Goal: Information Seeking & Learning: Learn about a topic

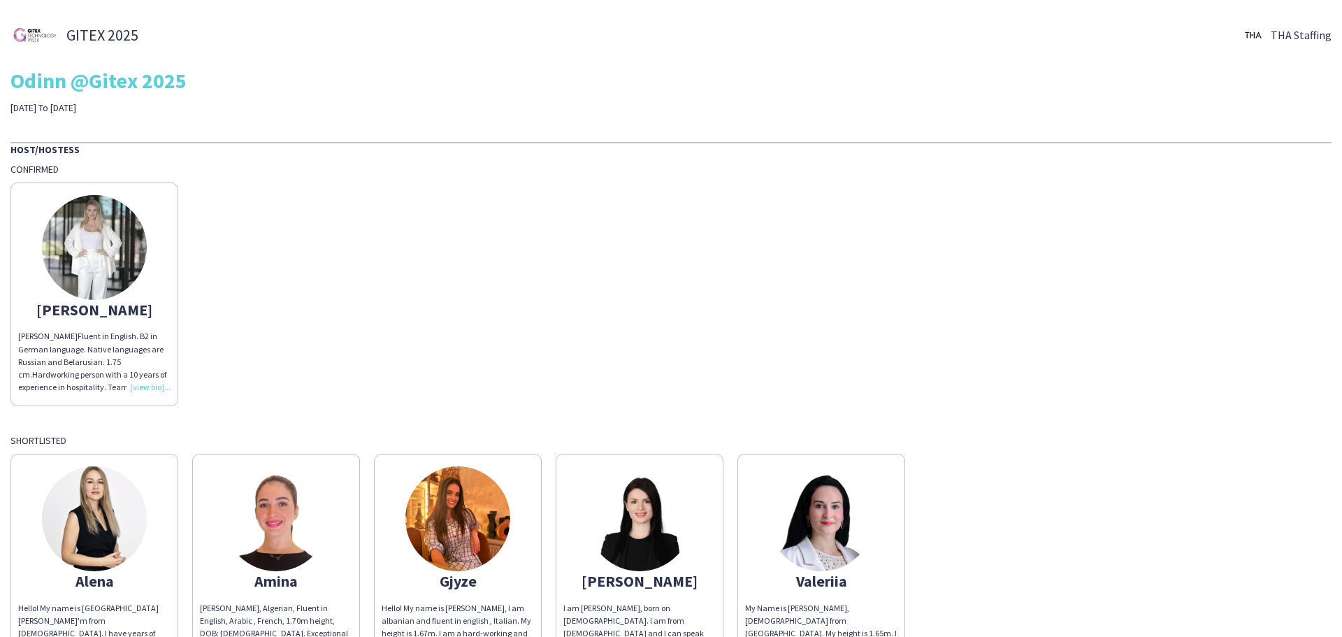
click at [438, 323] on div "[PERSON_NAME] [PERSON_NAME] Fluent in English. B2 in German language. Native la…" at bounding box center [670, 290] width 1321 height 231
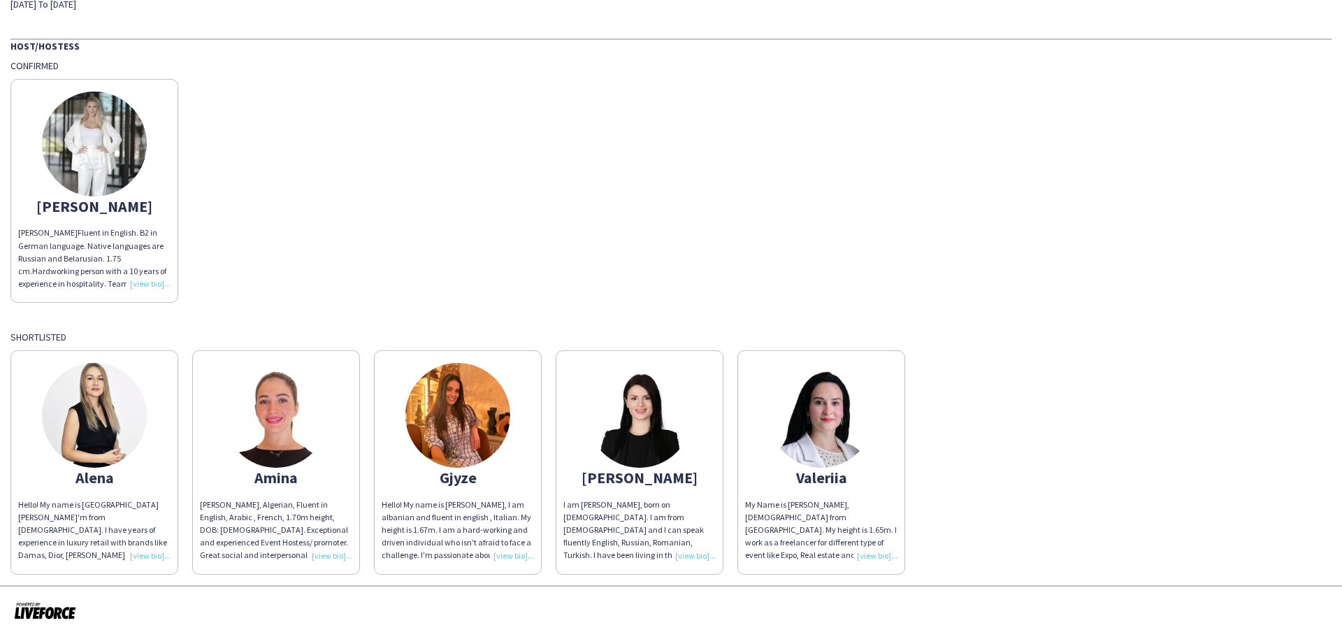
click at [95, 143] on img at bounding box center [94, 144] width 105 height 105
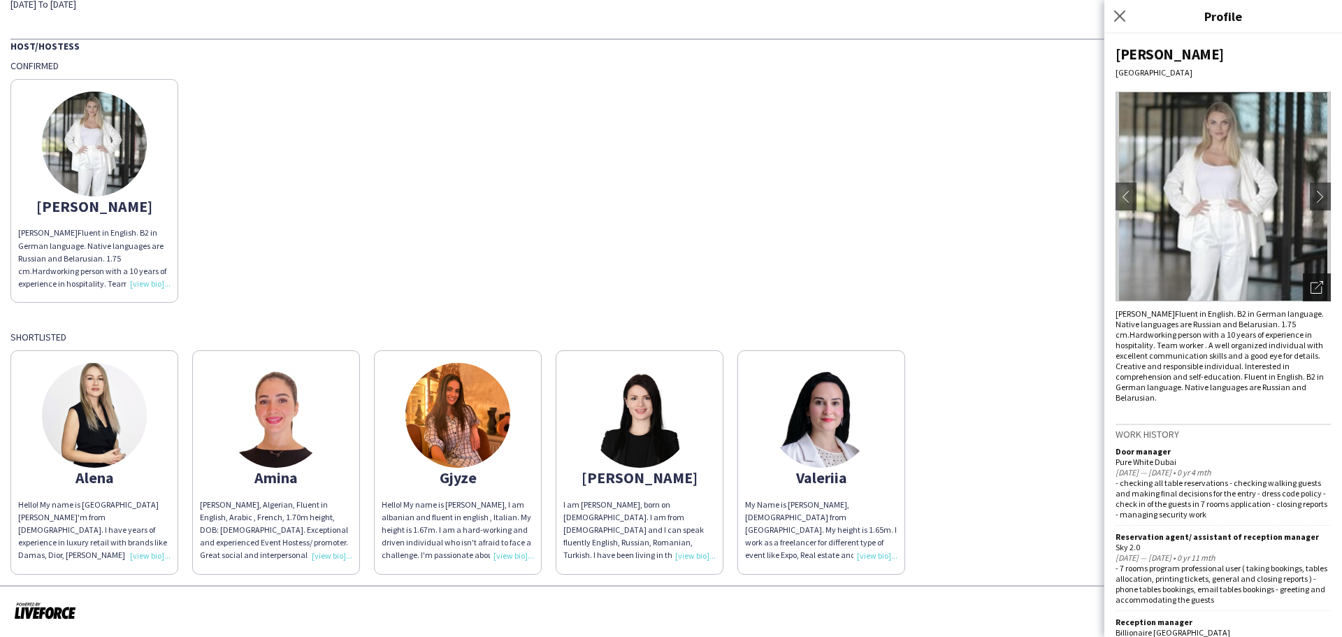
click at [1311, 288] on icon "Open photos pop-in" at bounding box center [1317, 287] width 13 height 13
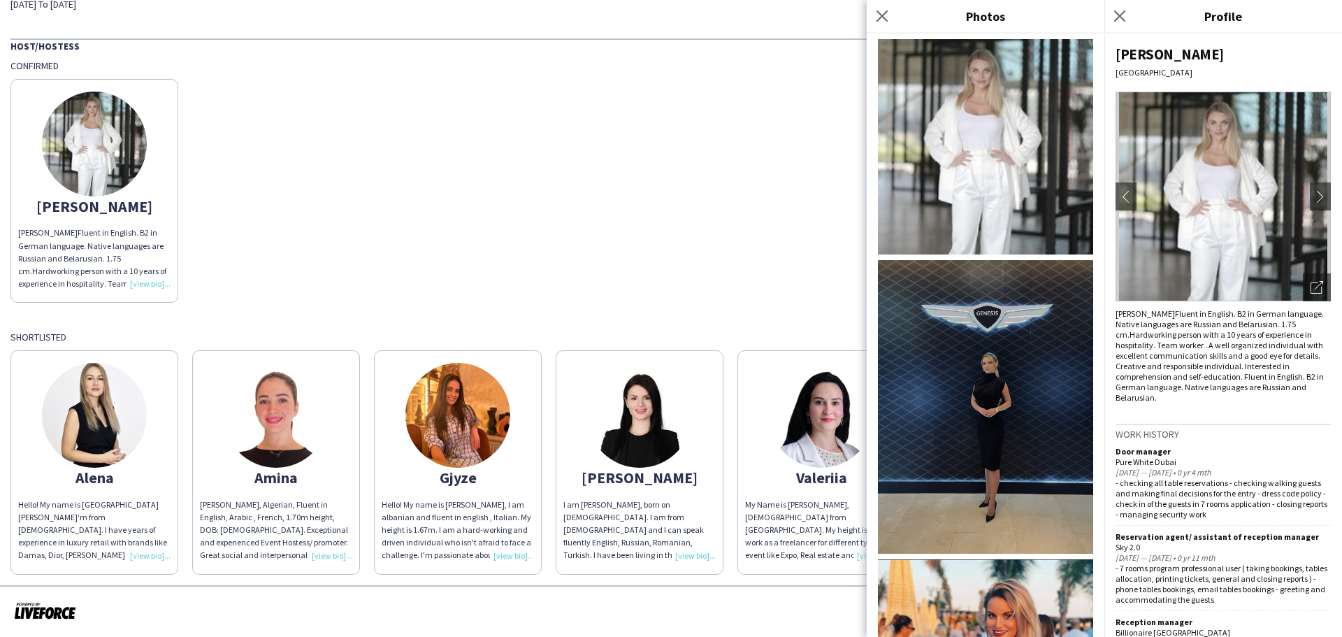
scroll to position [350, 0]
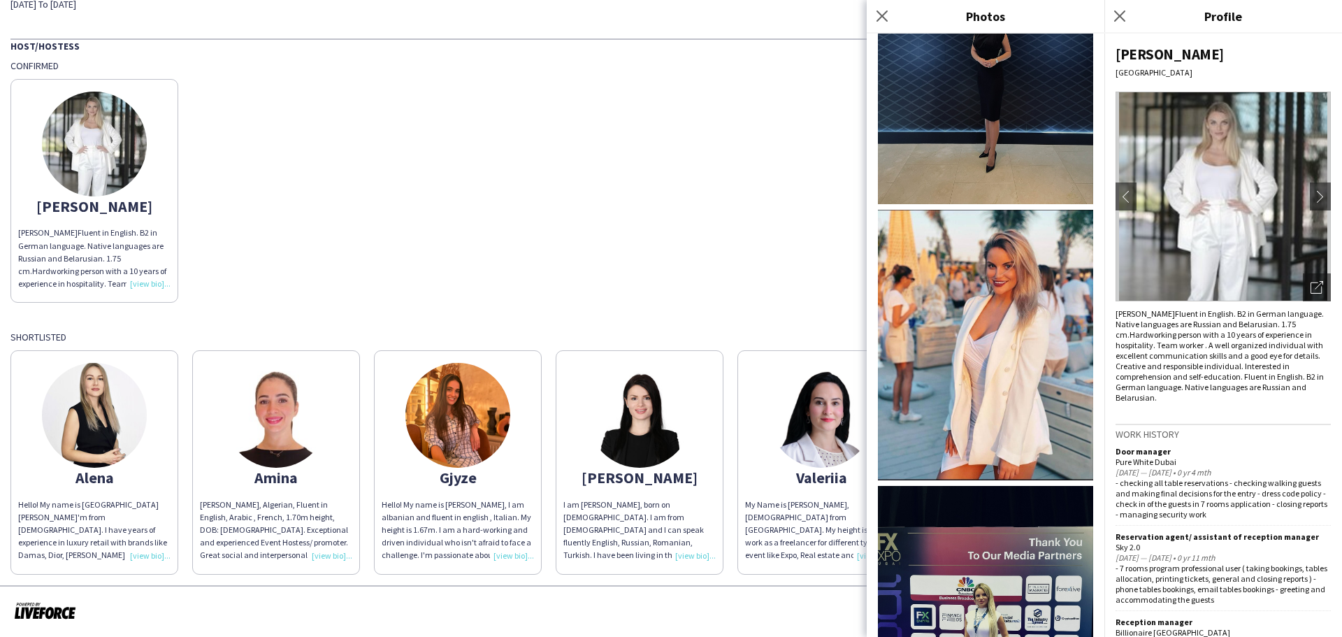
click at [981, 273] on img at bounding box center [985, 345] width 215 height 271
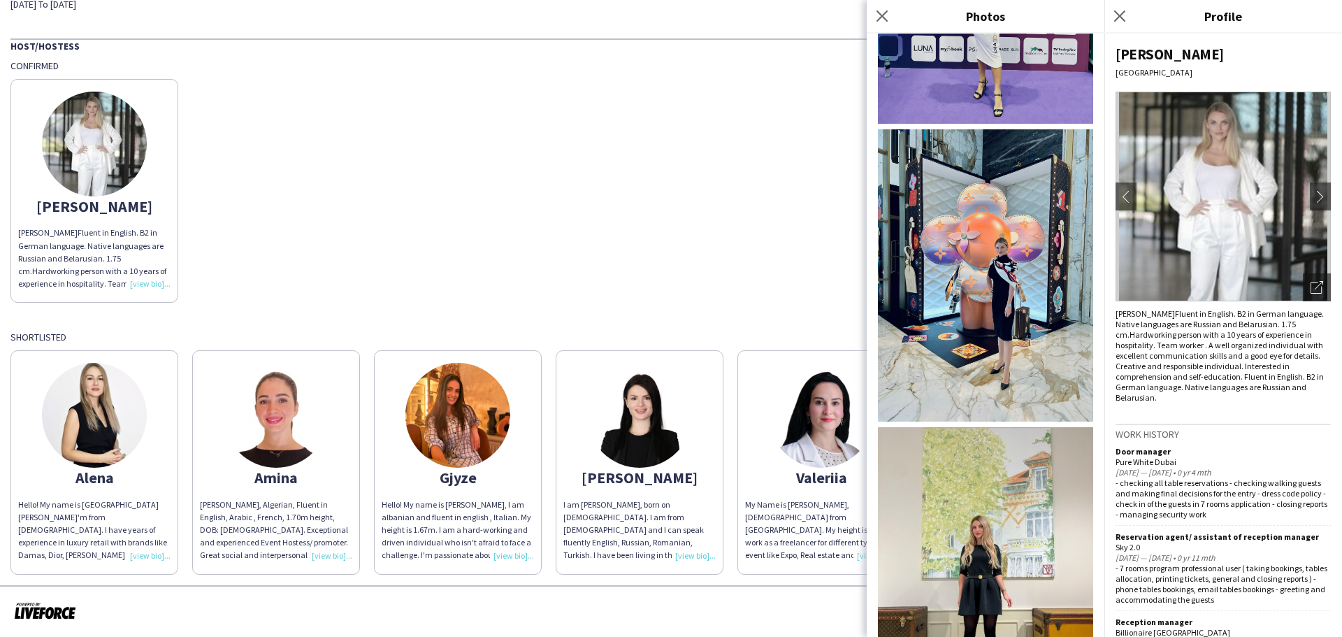
scroll to position [1258, 0]
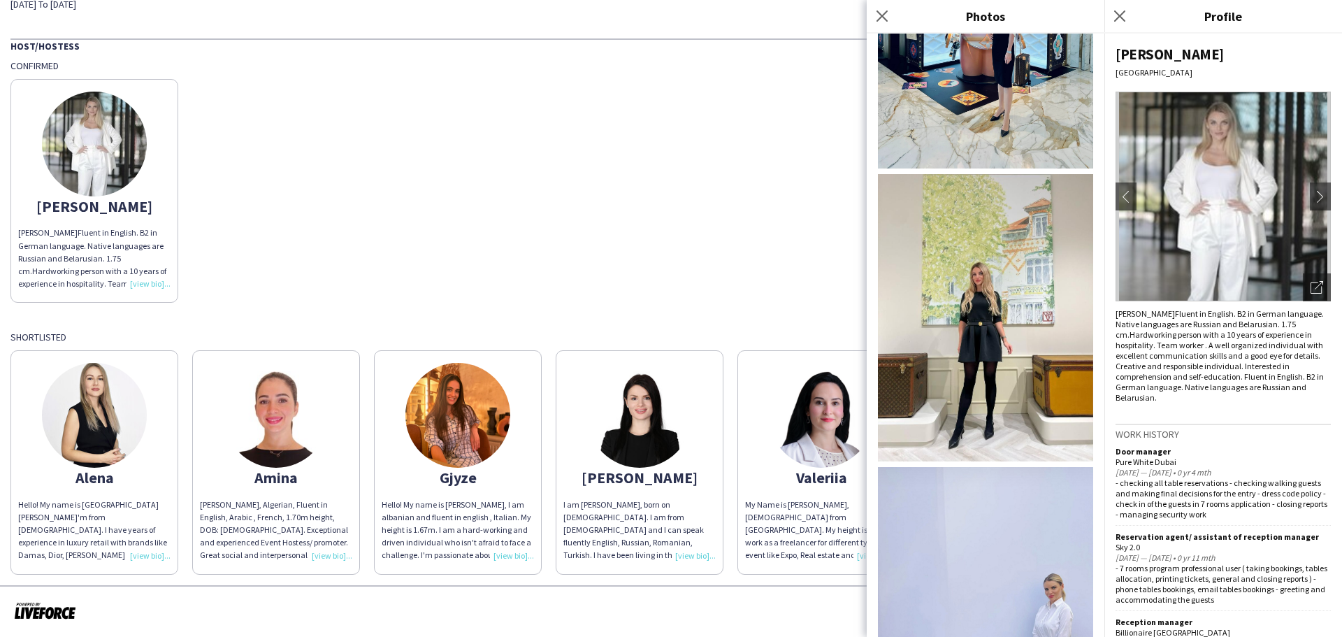
click at [988, 247] on img at bounding box center [985, 317] width 215 height 287
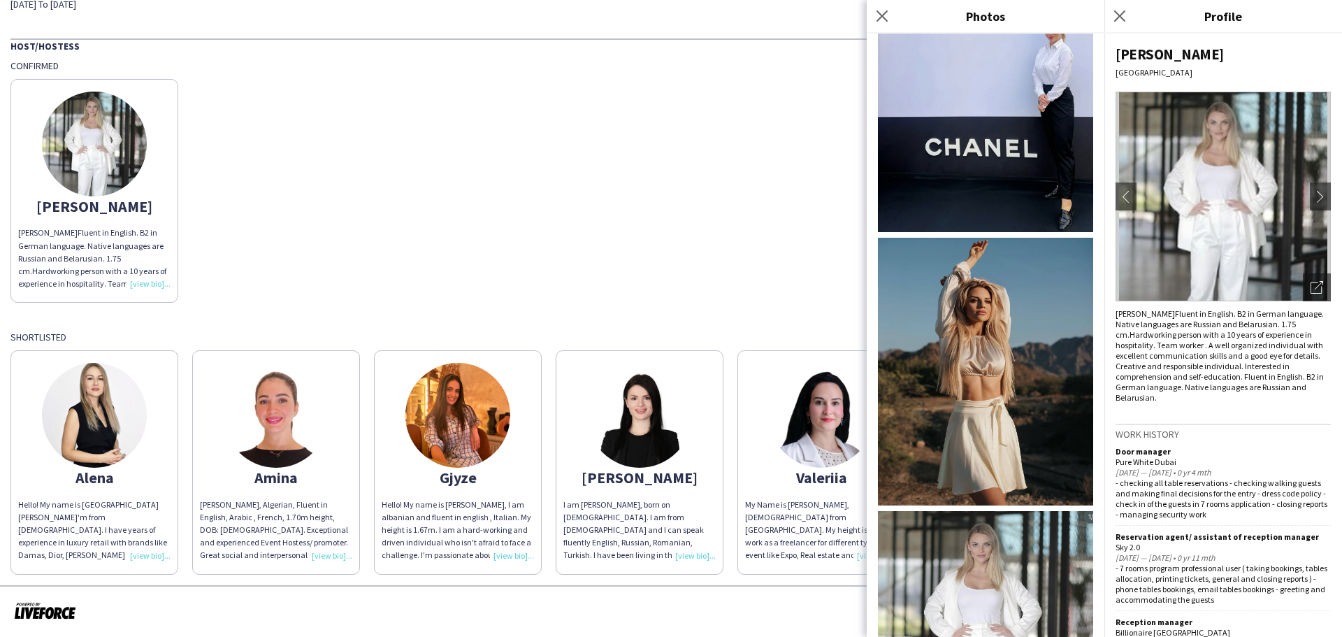
scroll to position [1818, 0]
click at [975, 266] on img at bounding box center [985, 370] width 215 height 267
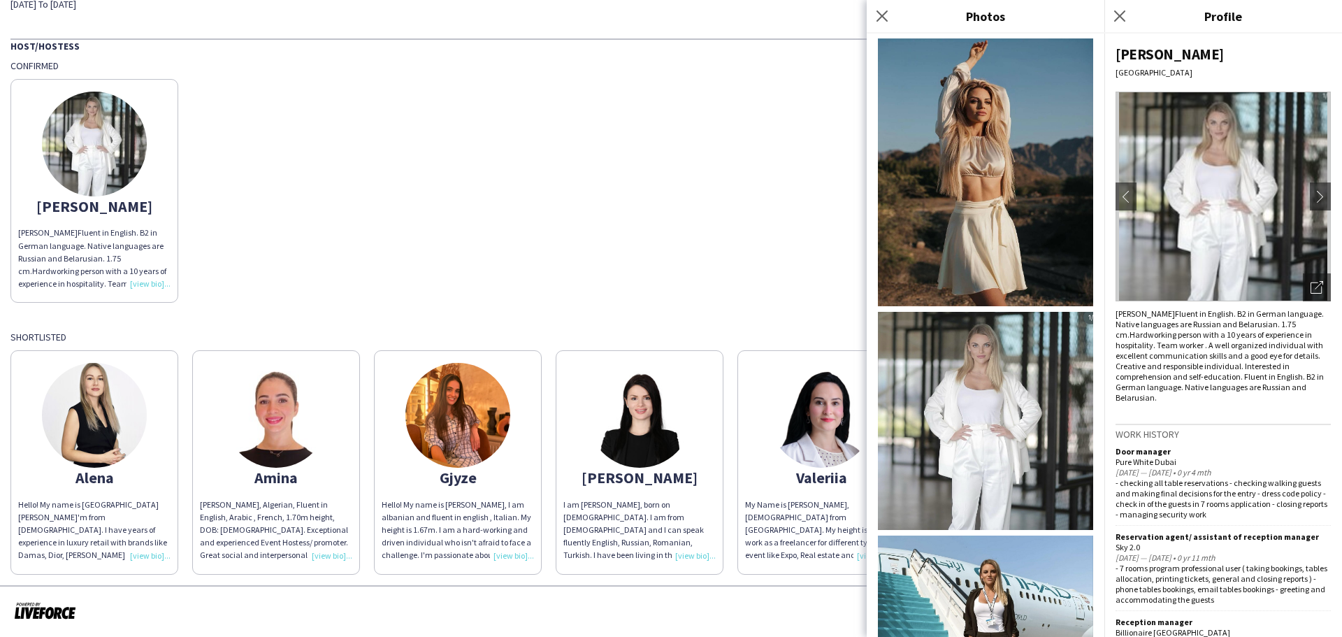
scroll to position [2031, 0]
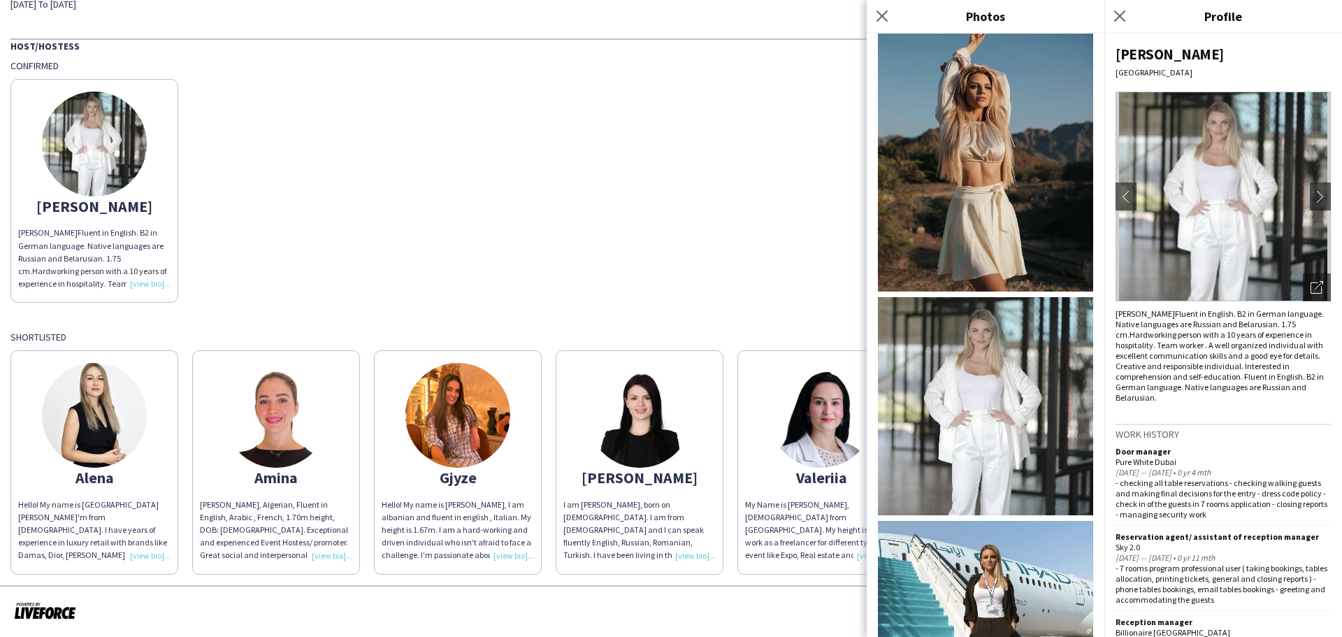
click at [983, 297] on img at bounding box center [985, 406] width 215 height 218
click at [986, 521] on img at bounding box center [985, 645] width 215 height 248
click at [1118, 13] on icon "Close pop-in" at bounding box center [1119, 15] width 13 height 13
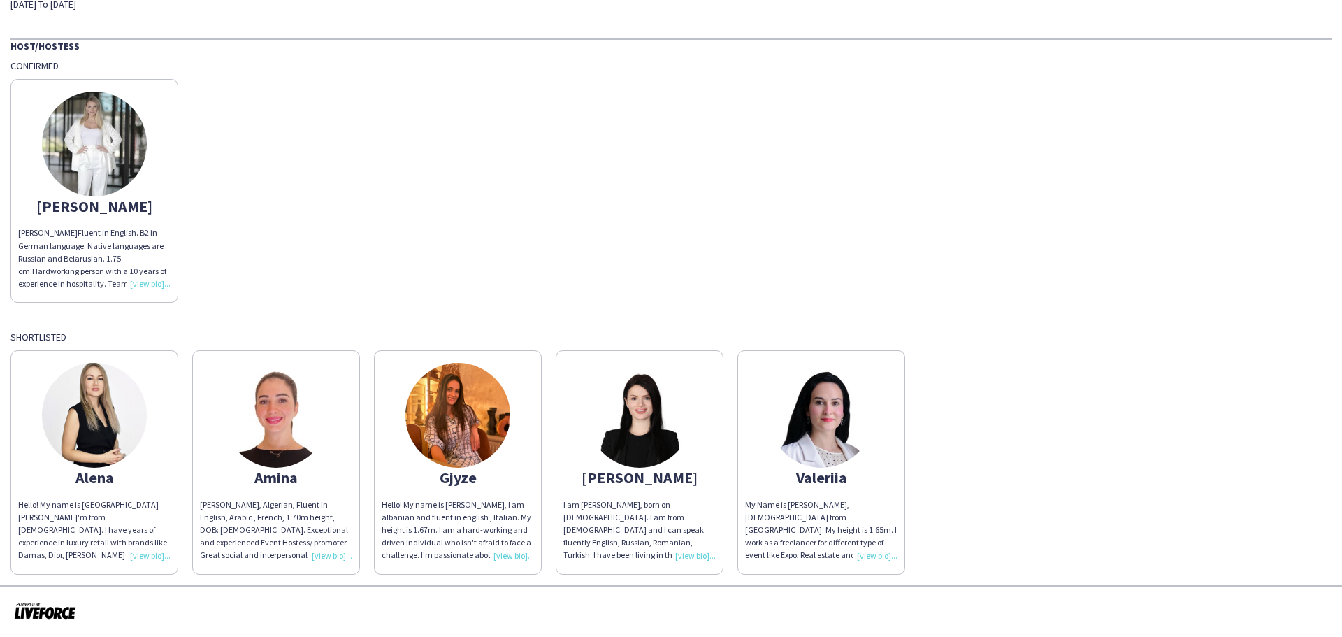
click at [632, 419] on img at bounding box center [639, 415] width 105 height 105
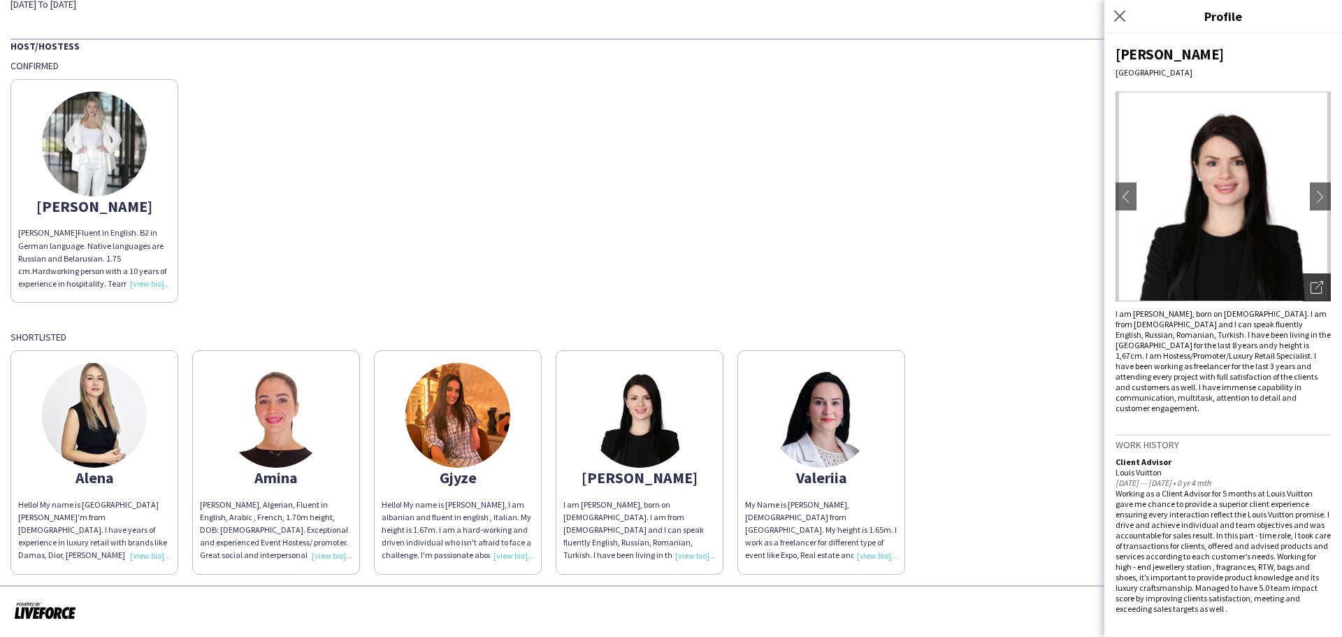
click at [1324, 291] on div "Open photos pop-in" at bounding box center [1317, 287] width 28 height 28
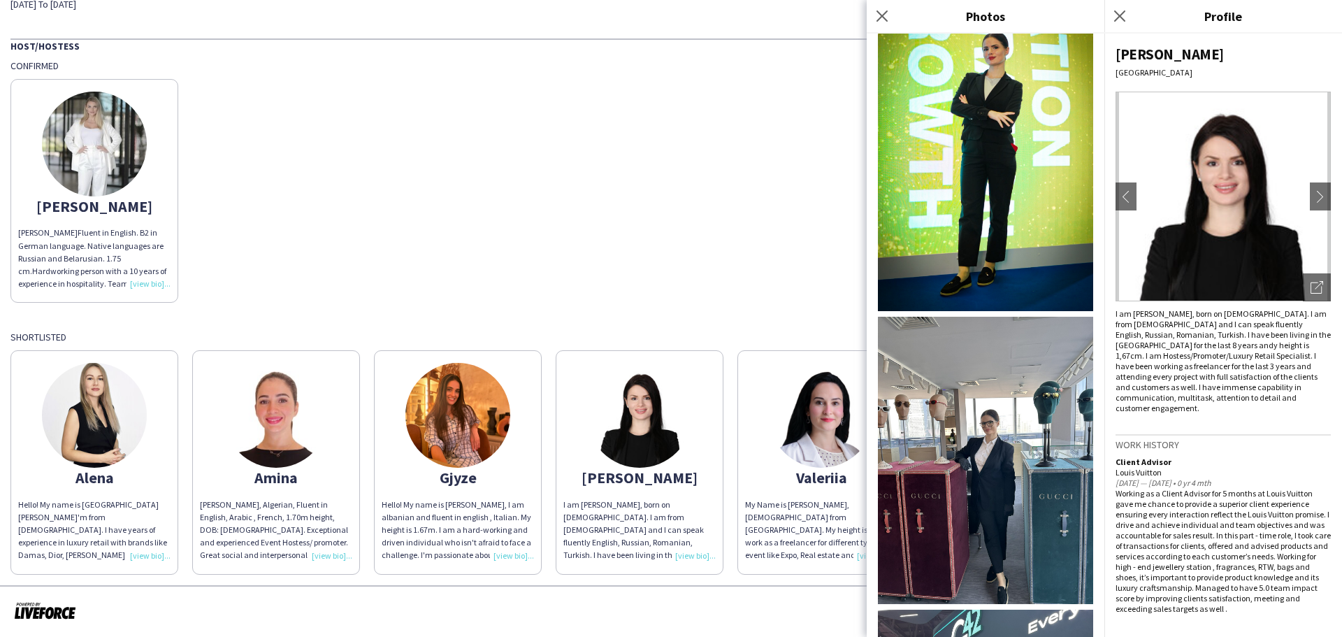
scroll to position [280, 0]
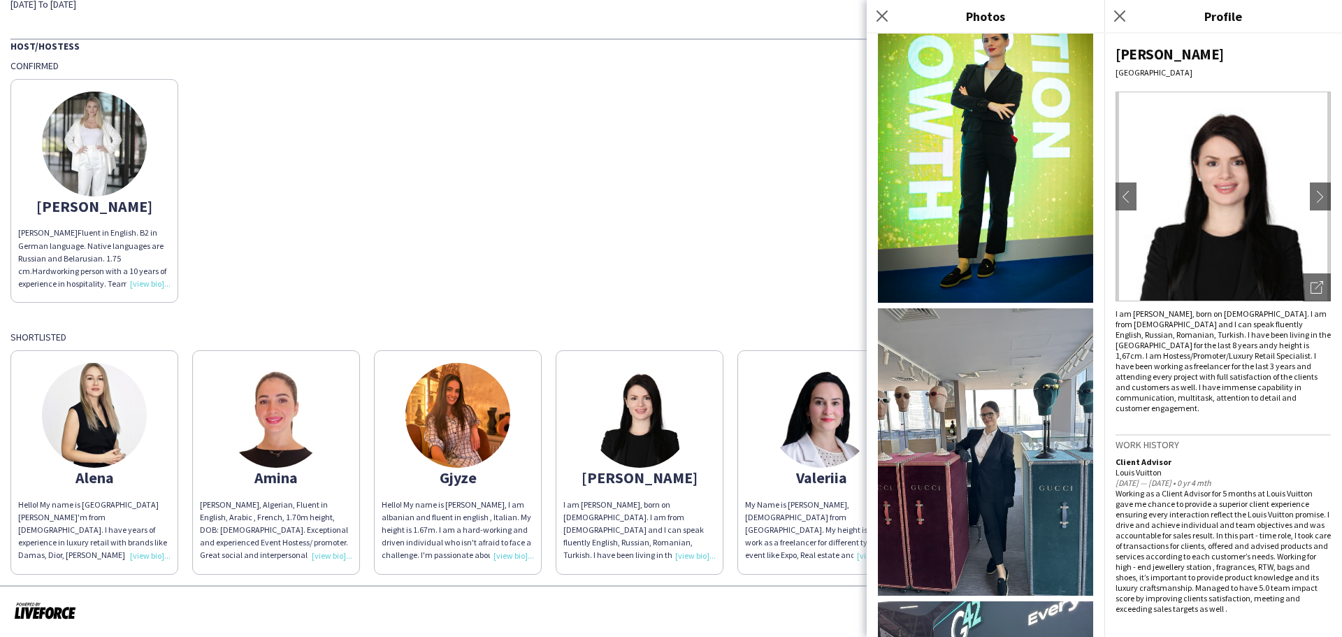
click at [988, 129] on img at bounding box center [985, 141] width 215 height 322
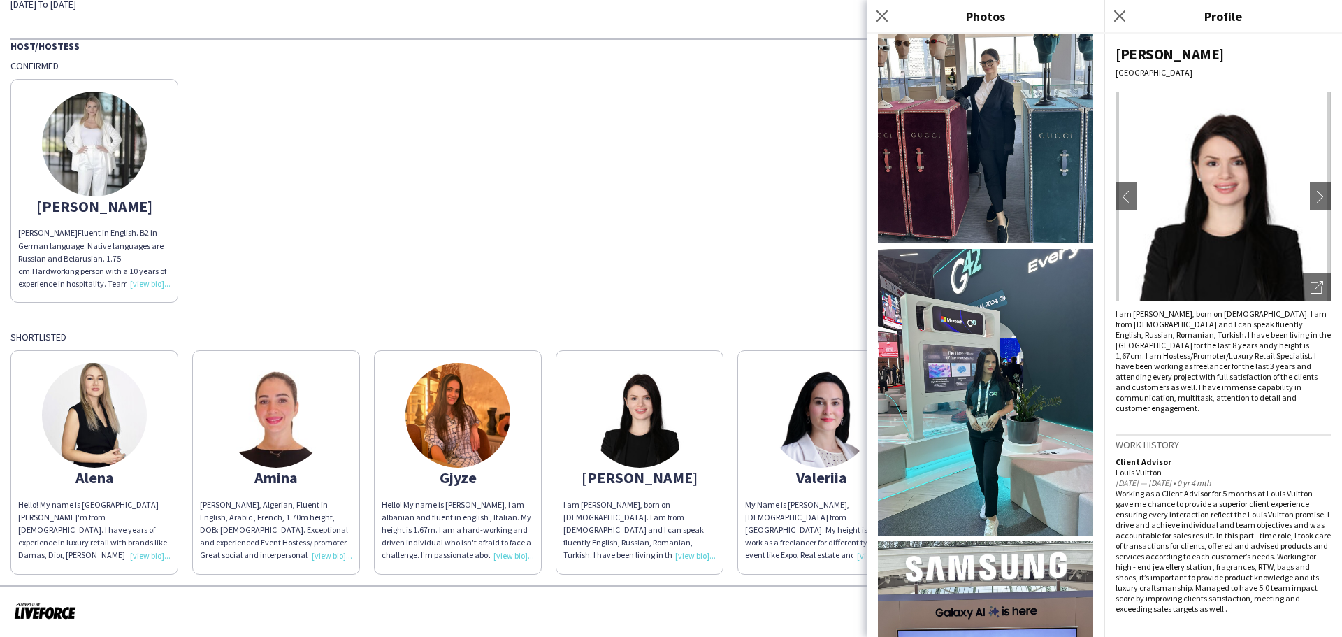
scroll to position [769, 0]
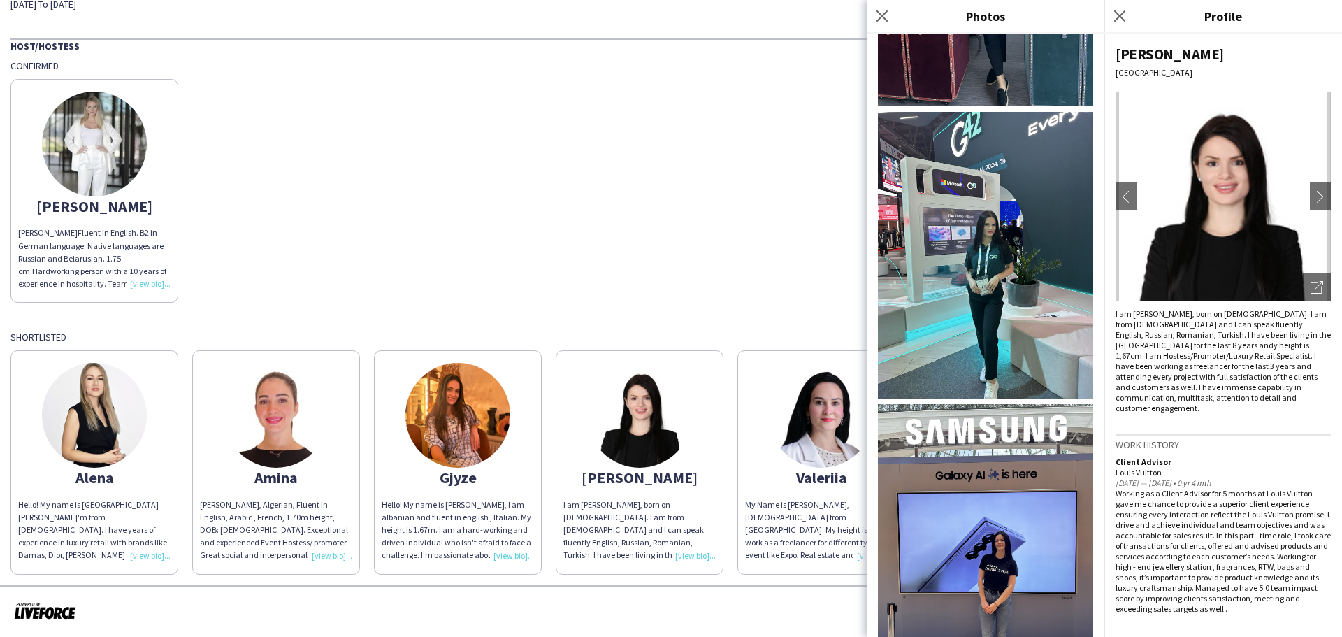
click at [969, 199] on img at bounding box center [985, 255] width 215 height 287
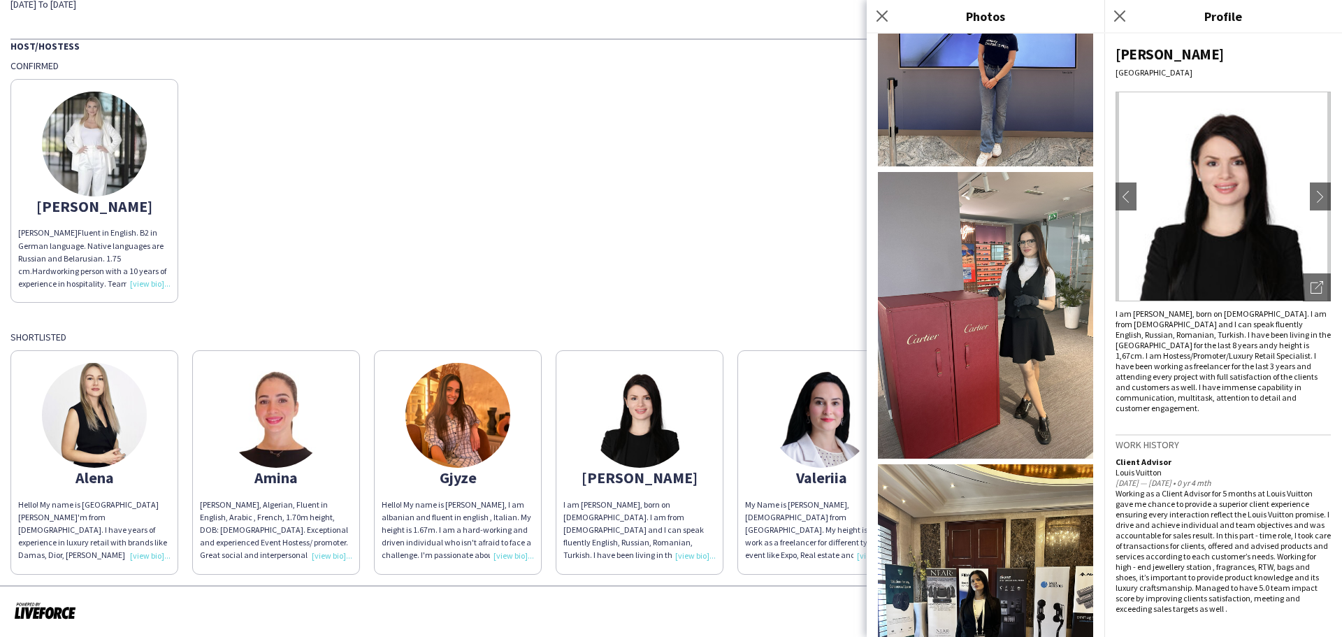
scroll to position [1328, 0]
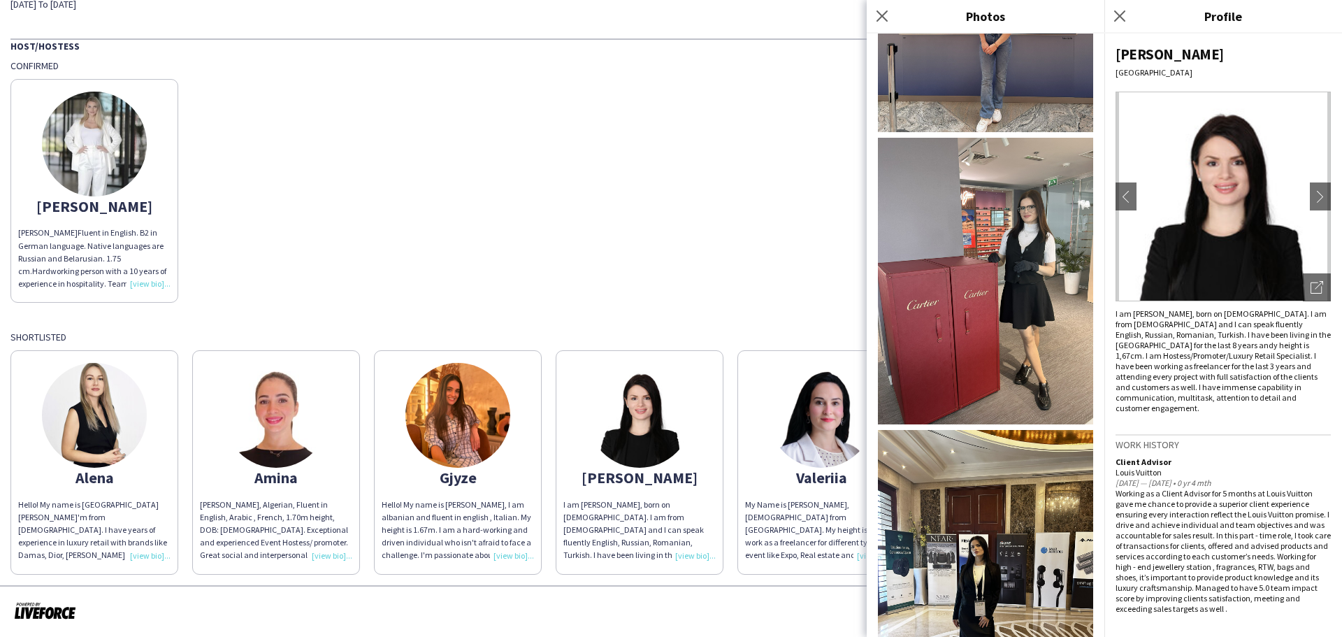
click at [975, 275] on img at bounding box center [985, 281] width 215 height 287
click at [1119, 10] on icon "Close pop-in" at bounding box center [1119, 15] width 13 height 13
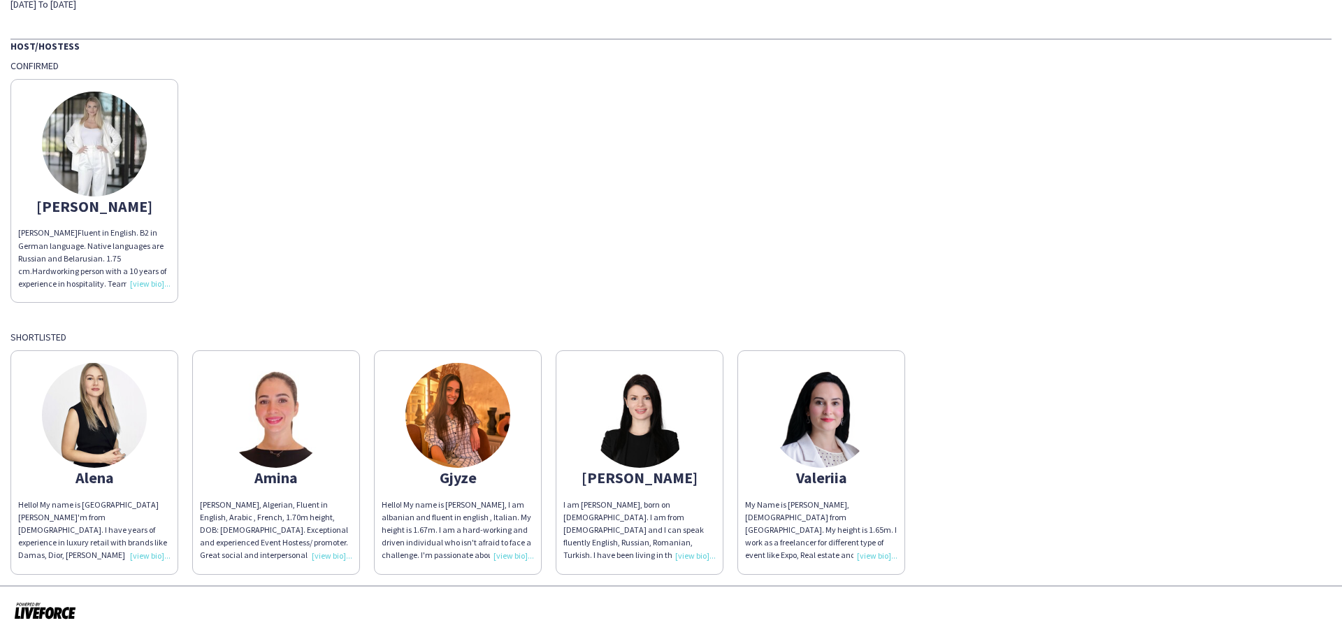
click at [439, 420] on img at bounding box center [457, 415] width 105 height 105
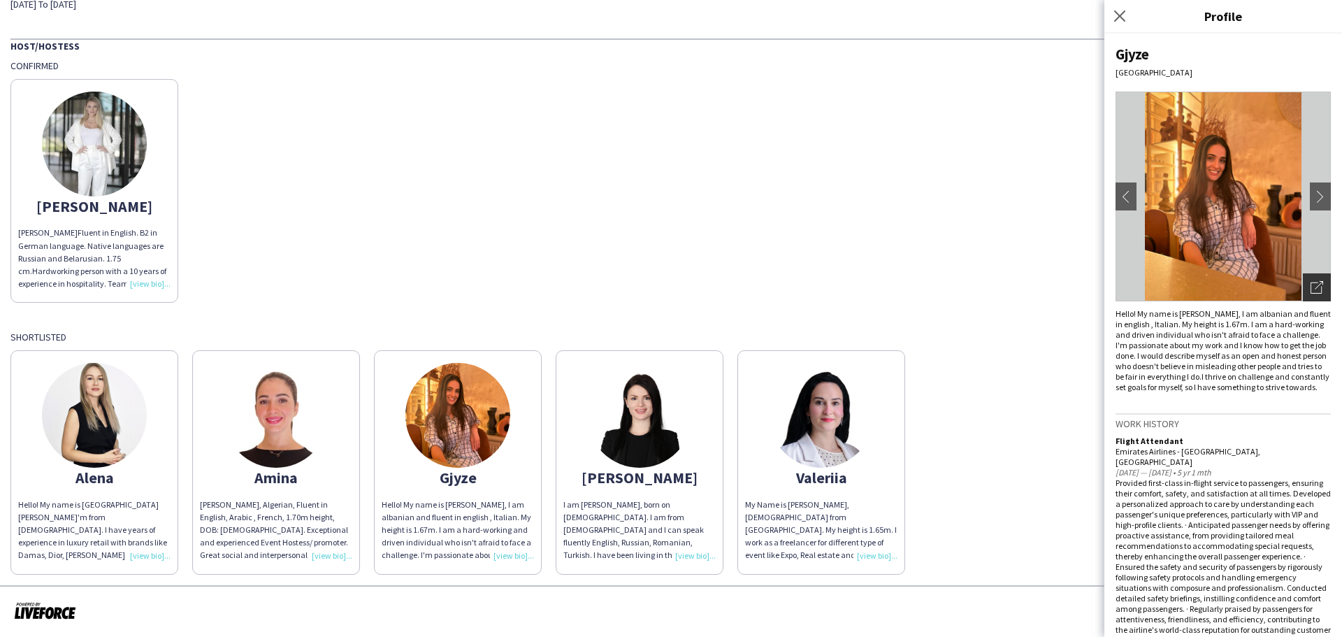
click at [1314, 290] on div "Open photos pop-in" at bounding box center [1317, 287] width 28 height 28
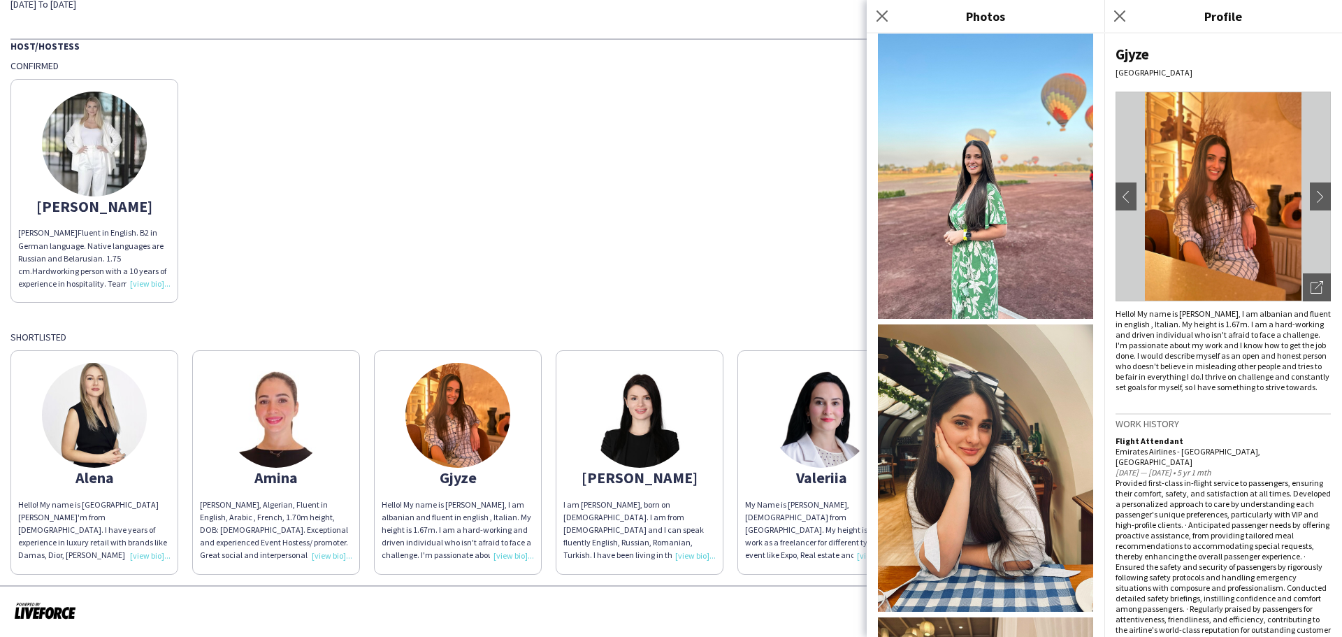
scroll to position [0, 0]
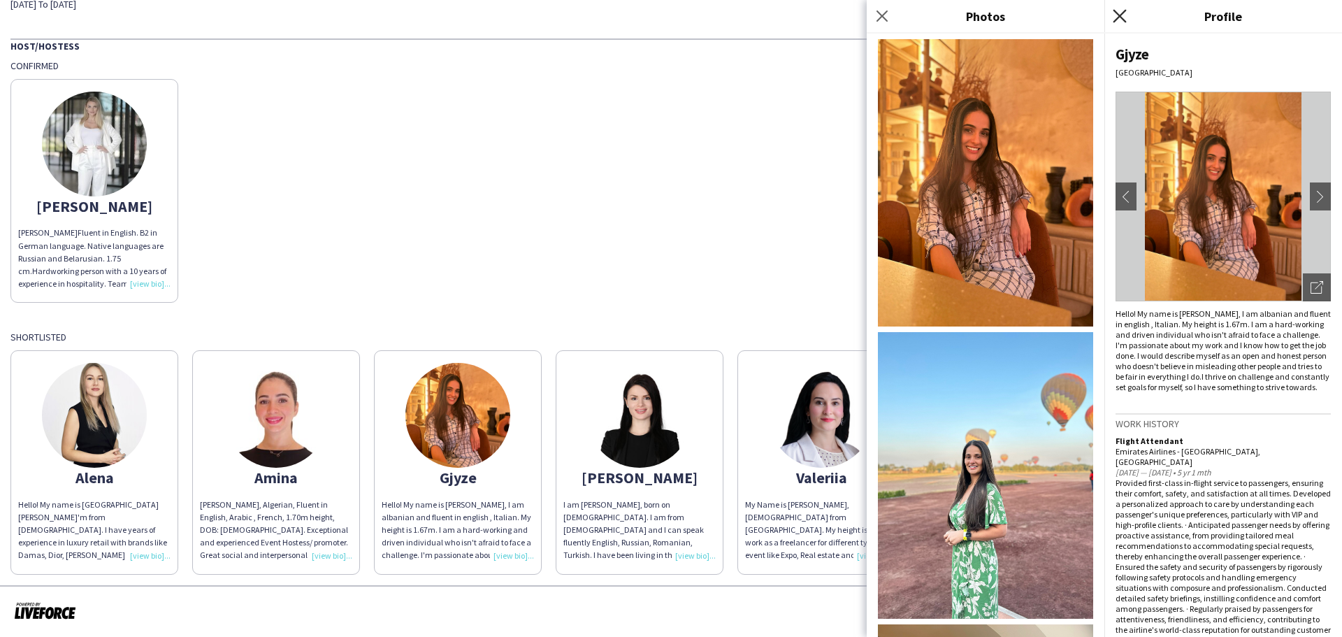
click at [1119, 12] on icon "Close pop-in" at bounding box center [1119, 15] width 13 height 13
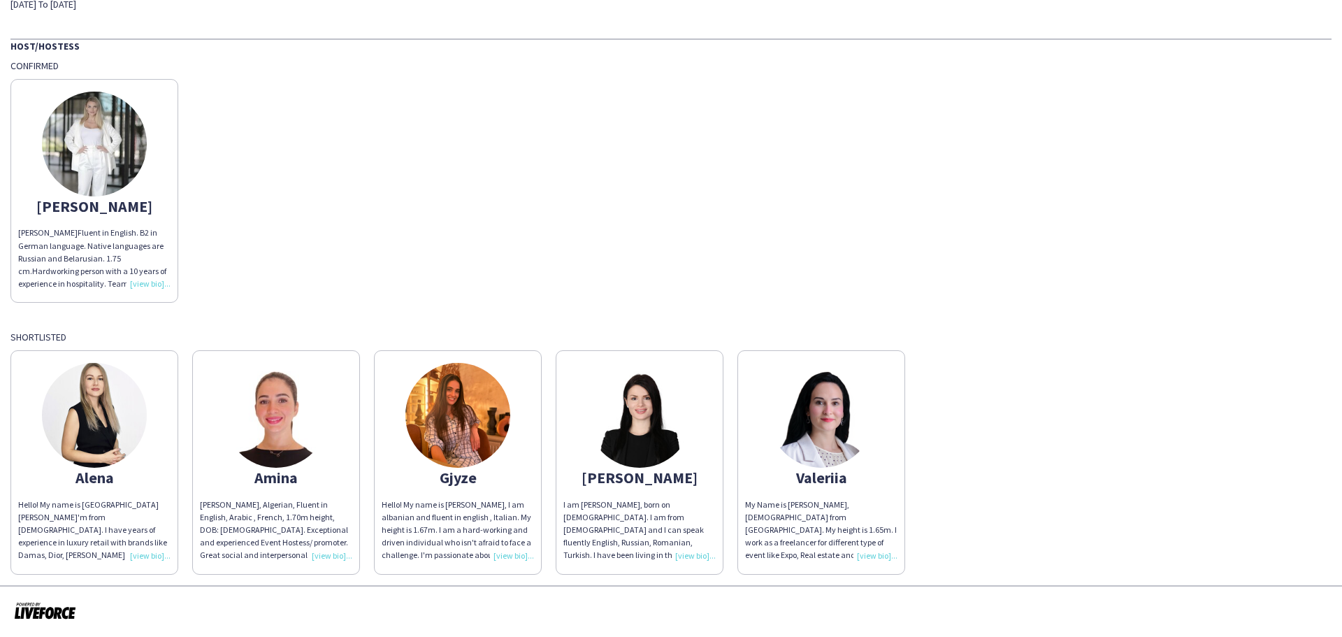
click at [85, 135] on img at bounding box center [94, 144] width 105 height 105
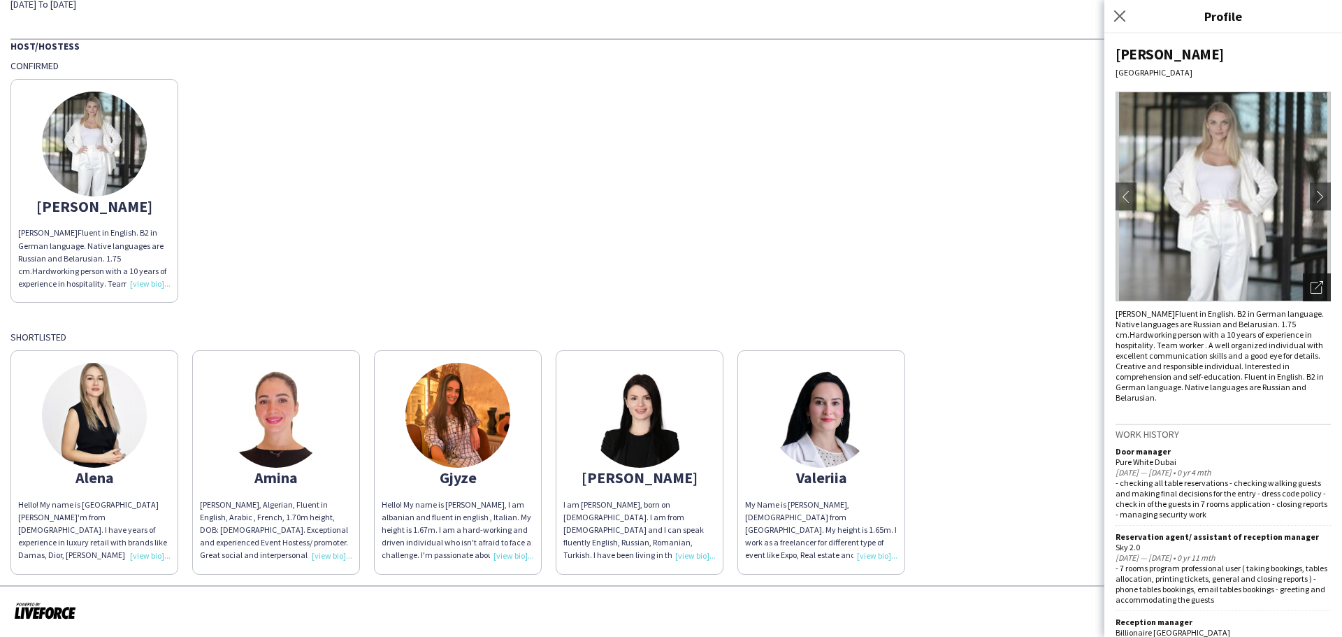
click at [1315, 287] on icon at bounding box center [1319, 285] width 8 height 8
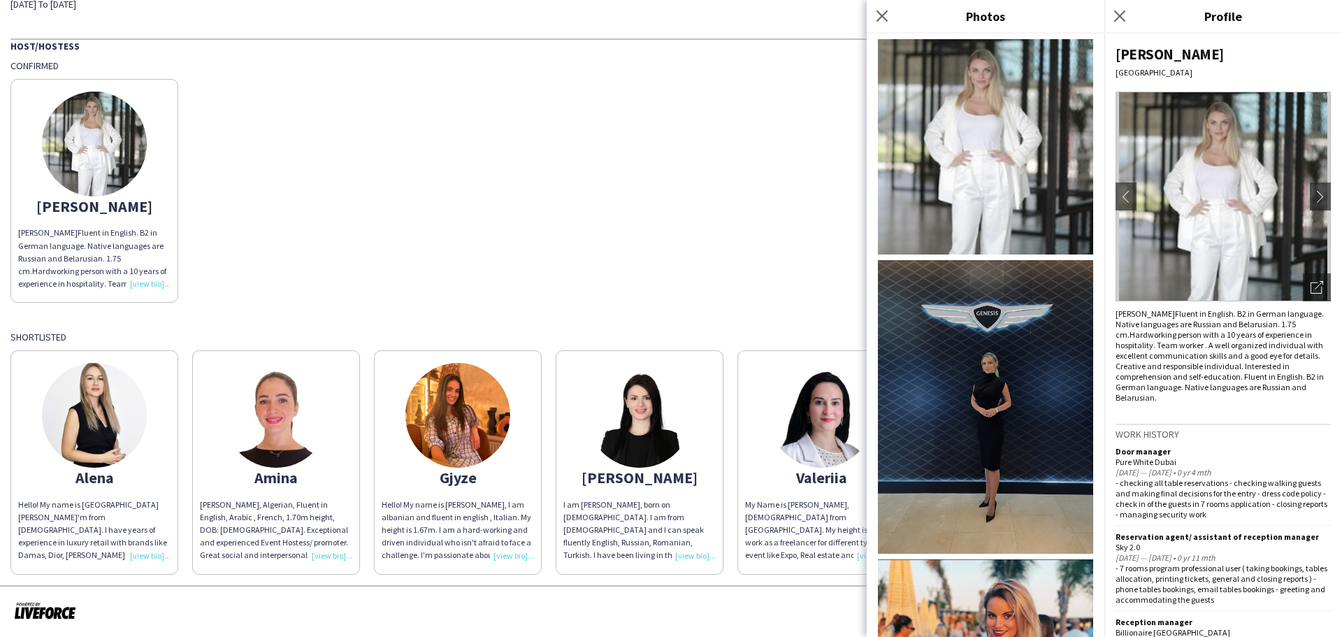
scroll to position [489, 0]
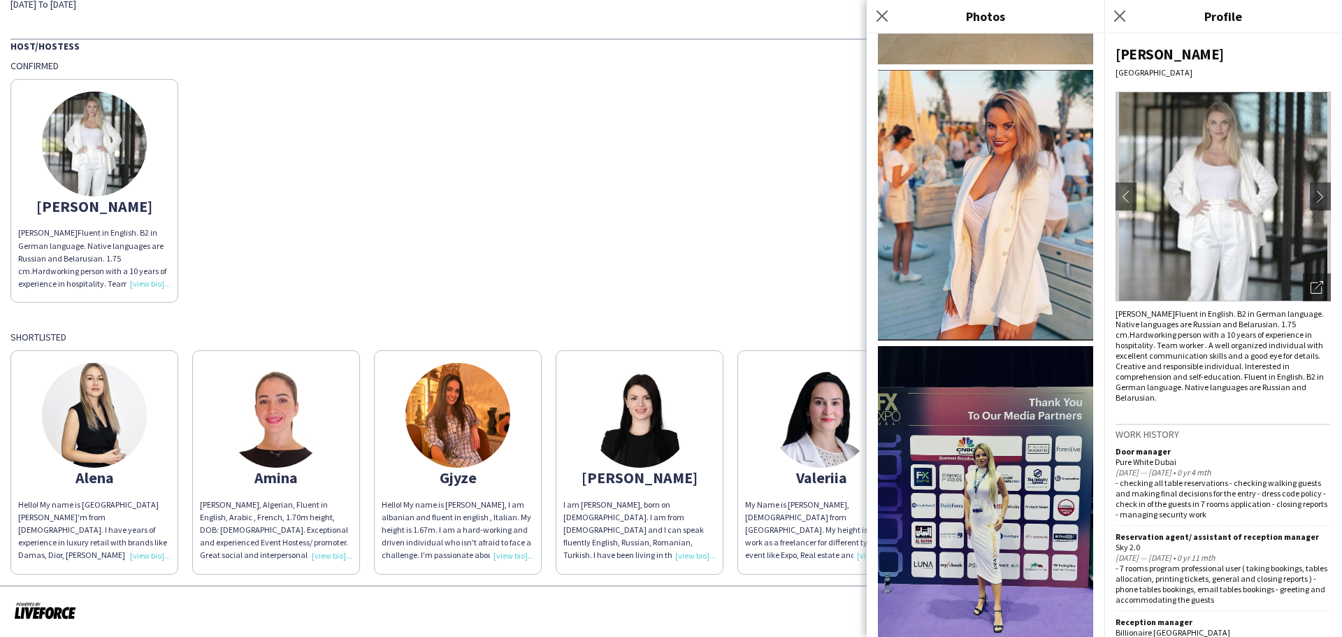
click at [970, 195] on img at bounding box center [985, 205] width 215 height 271
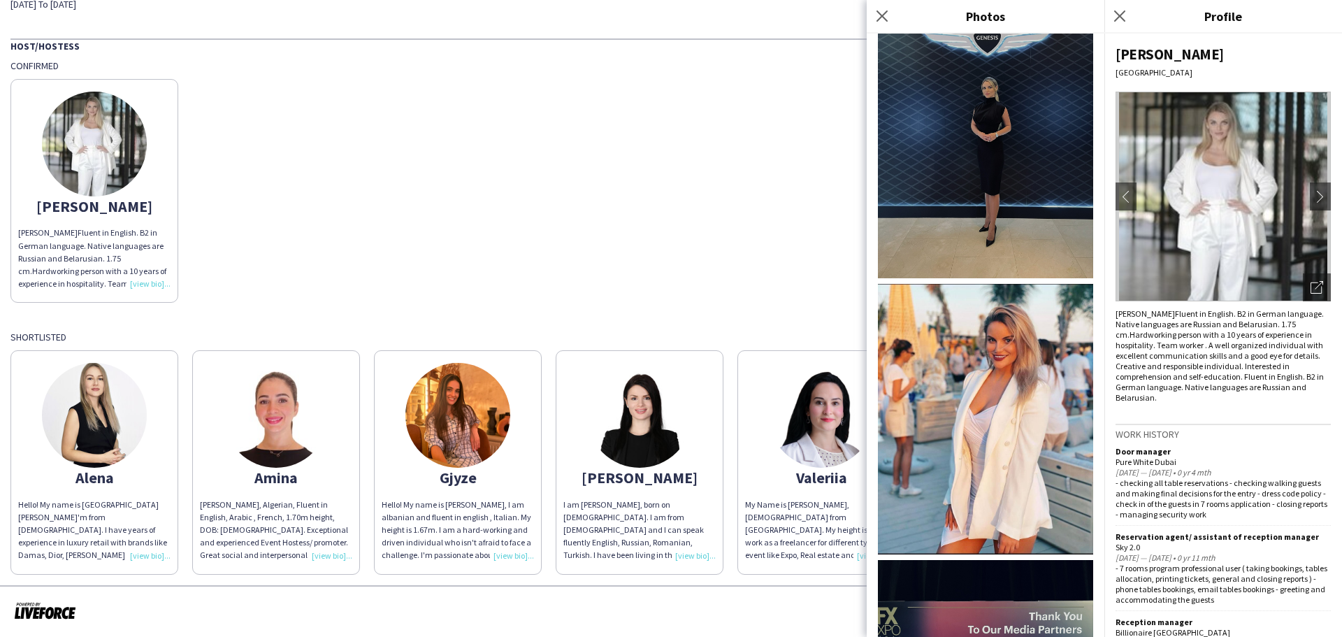
scroll to position [0, 0]
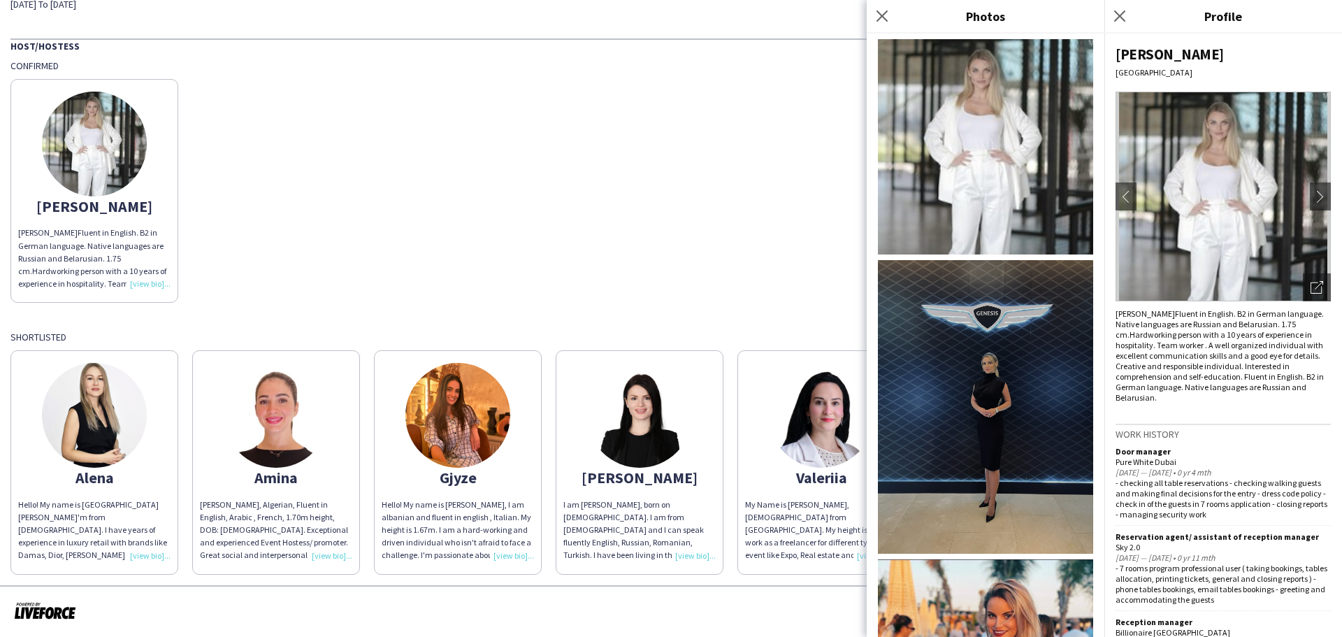
click at [968, 100] on img at bounding box center [985, 146] width 215 height 215
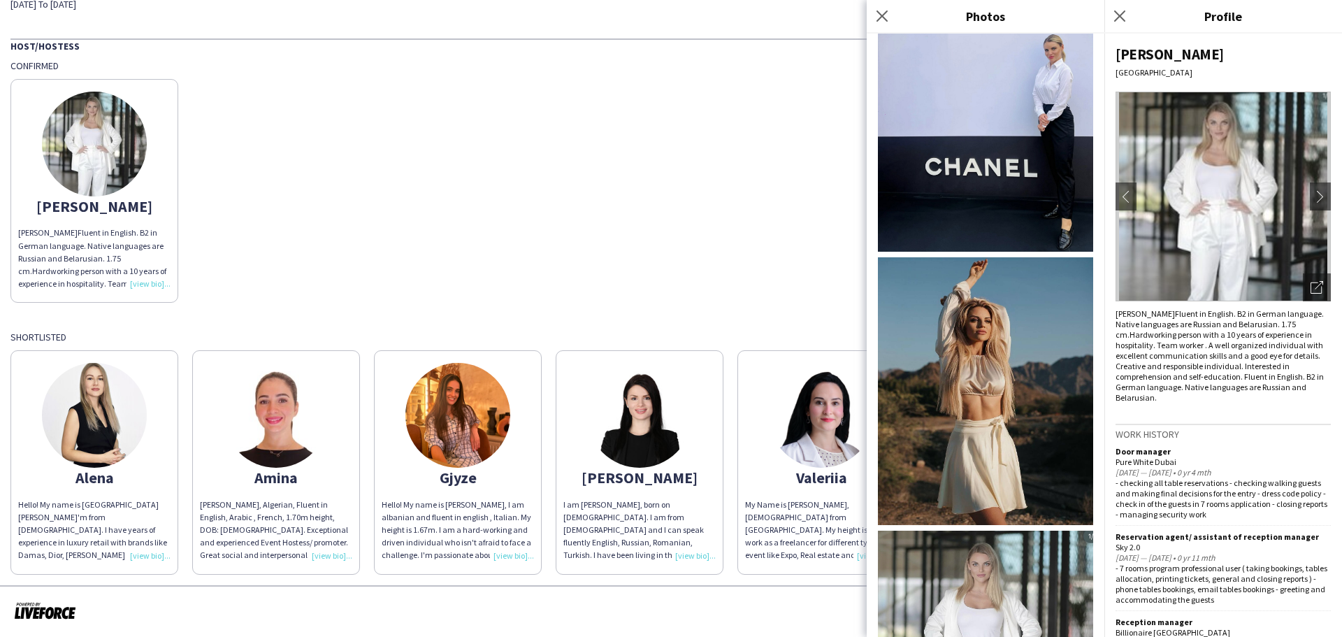
scroll to position [2031, 0]
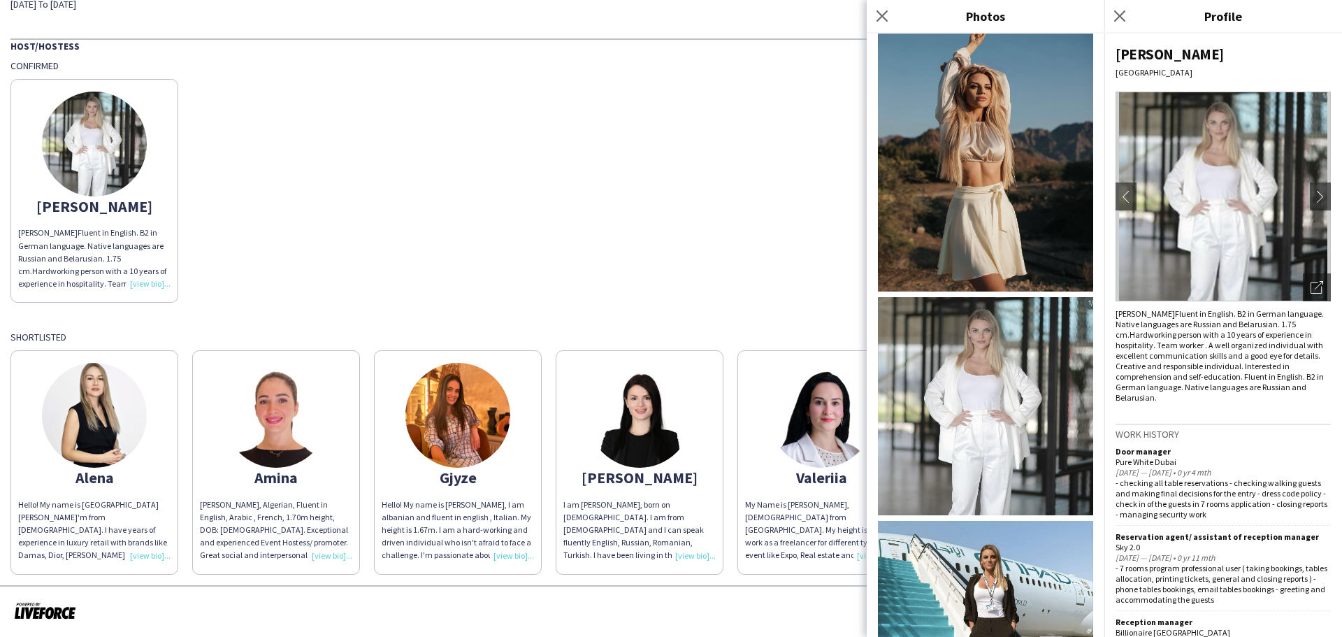
click at [988, 297] on img at bounding box center [985, 406] width 215 height 218
click at [972, 521] on img at bounding box center [985, 645] width 215 height 248
